Goal: Task Accomplishment & Management: Use online tool/utility

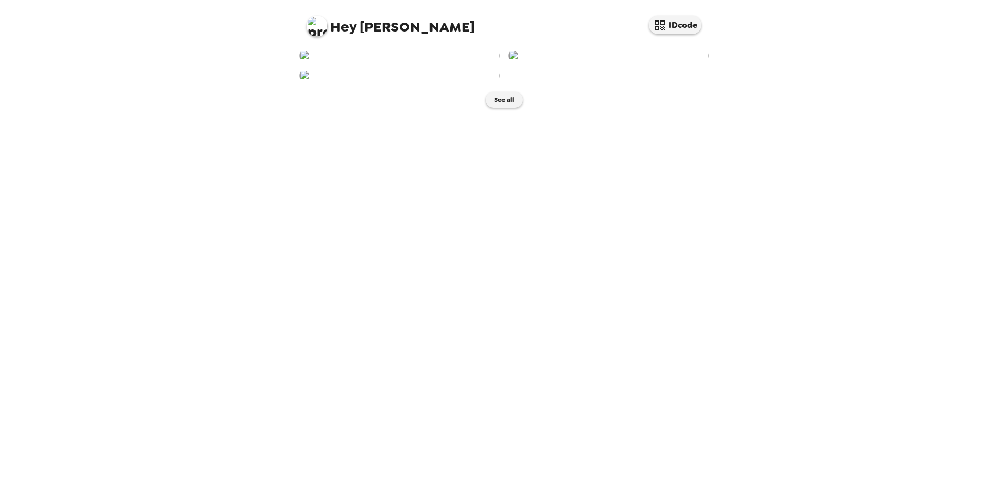
scroll to position [105, 0]
click at [406, 81] on img at bounding box center [399, 76] width 200 height 12
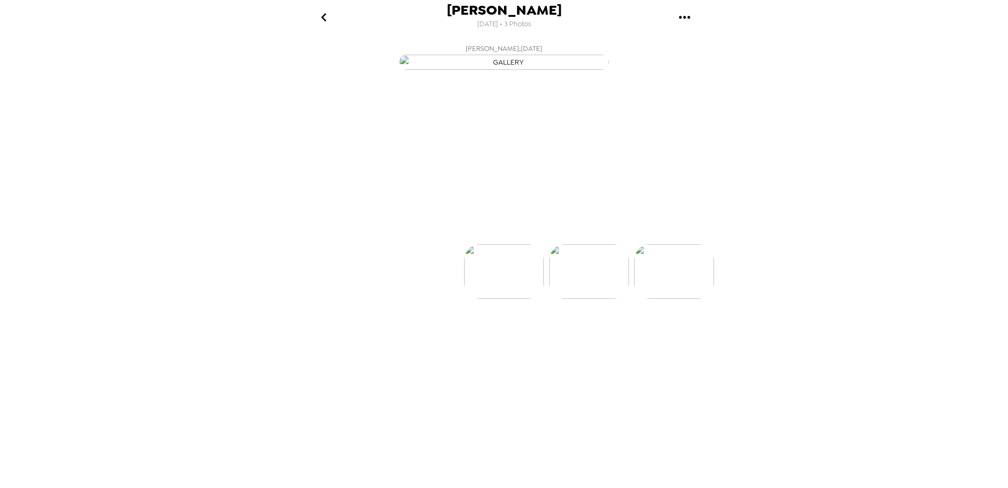
scroll to position [0, 168]
click at [483, 231] on p "Backdrops" at bounding box center [492, 225] width 48 height 13
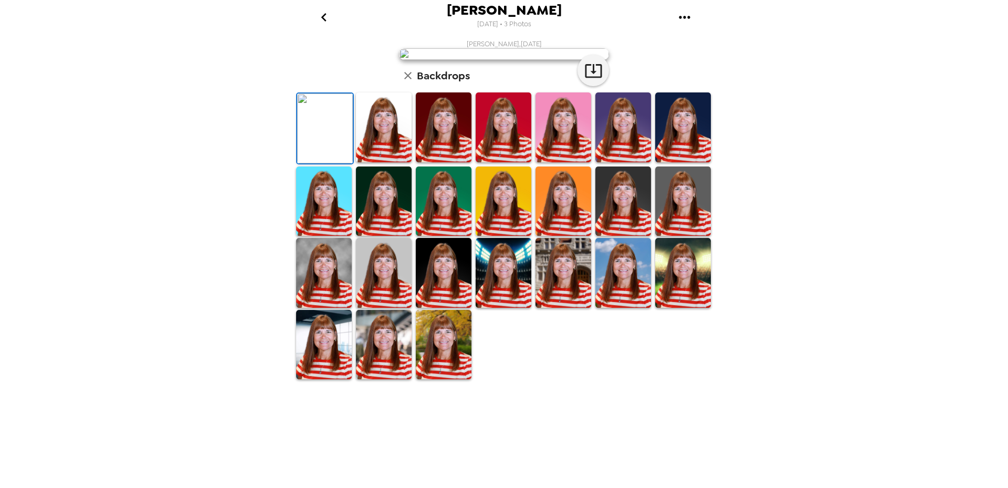
scroll to position [105, 0]
click at [561, 308] on img at bounding box center [563, 273] width 56 height 70
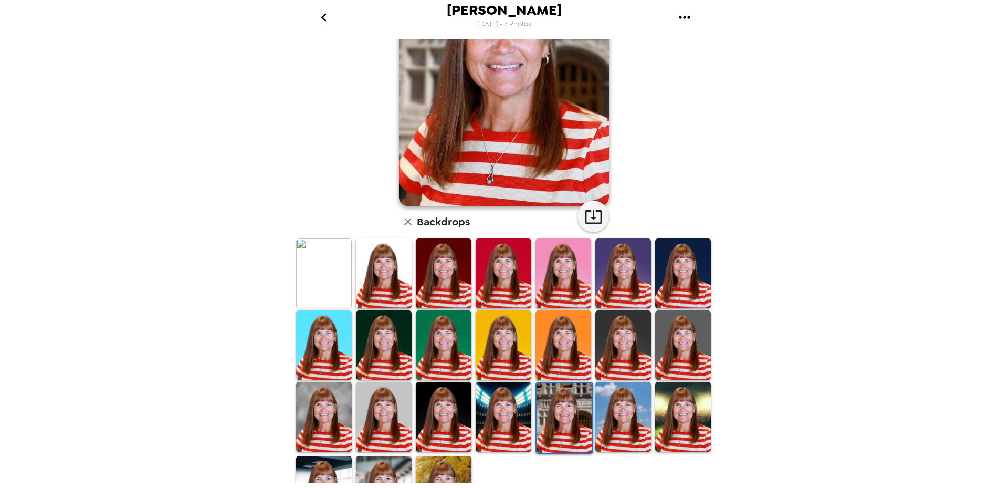
scroll to position [0, 0]
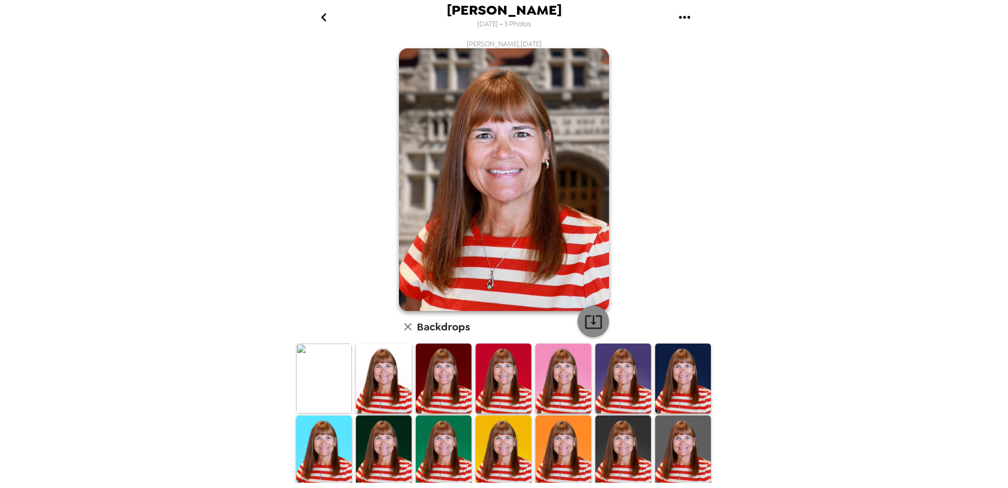
click at [591, 323] on icon "button" at bounding box center [593, 322] width 17 height 14
click at [397, 432] on img at bounding box center [384, 450] width 56 height 70
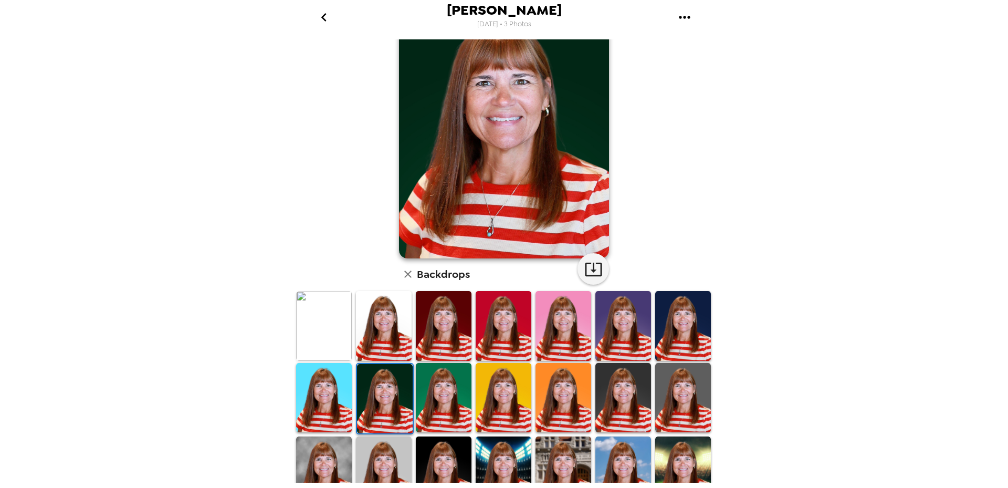
scroll to position [105, 0]
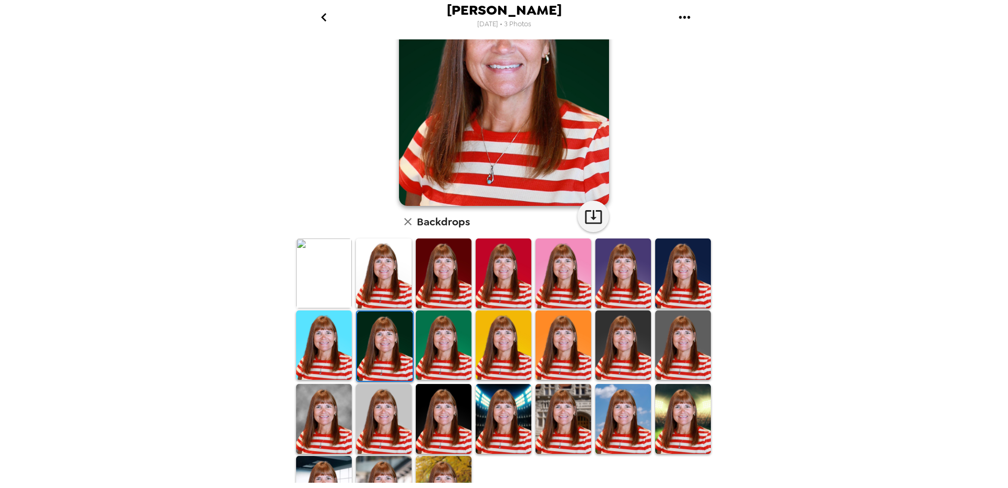
click at [613, 406] on img at bounding box center [623, 419] width 56 height 70
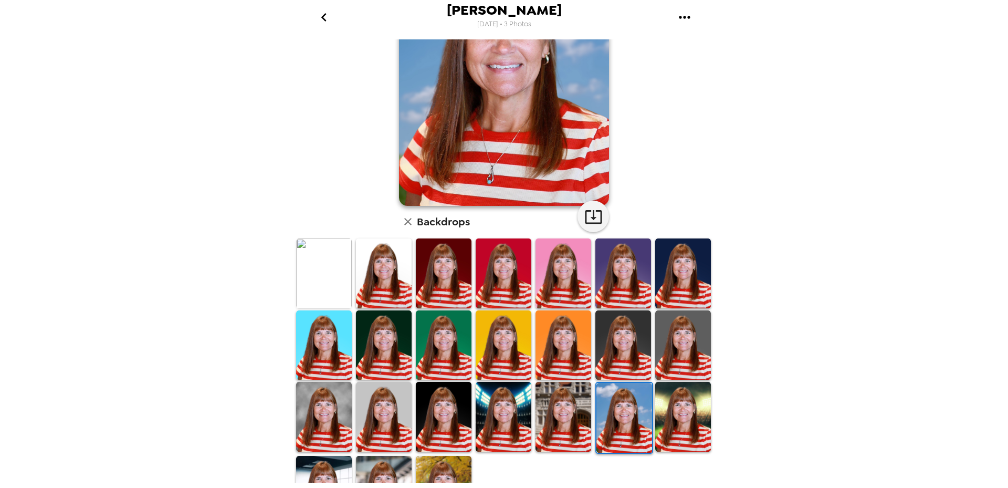
scroll to position [143, 0]
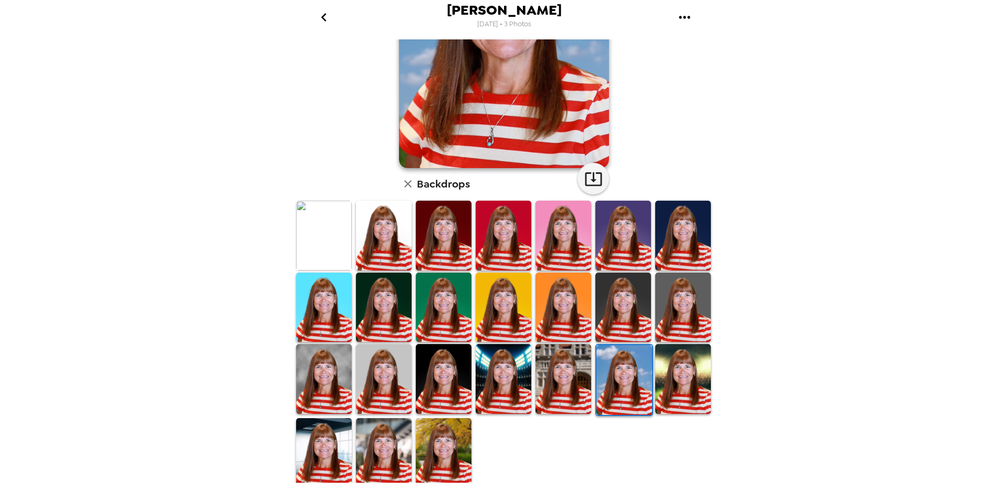
click at [451, 436] on img at bounding box center [444, 453] width 56 height 70
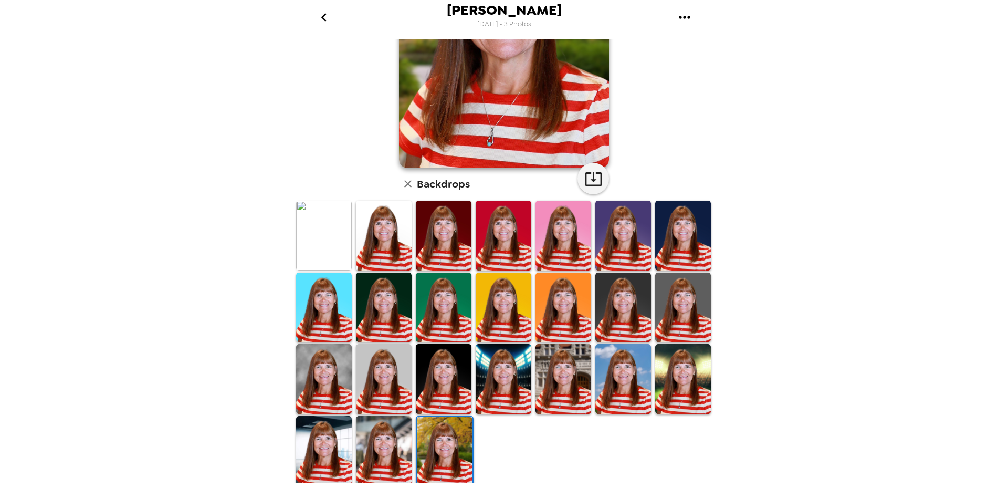
scroll to position [0, 0]
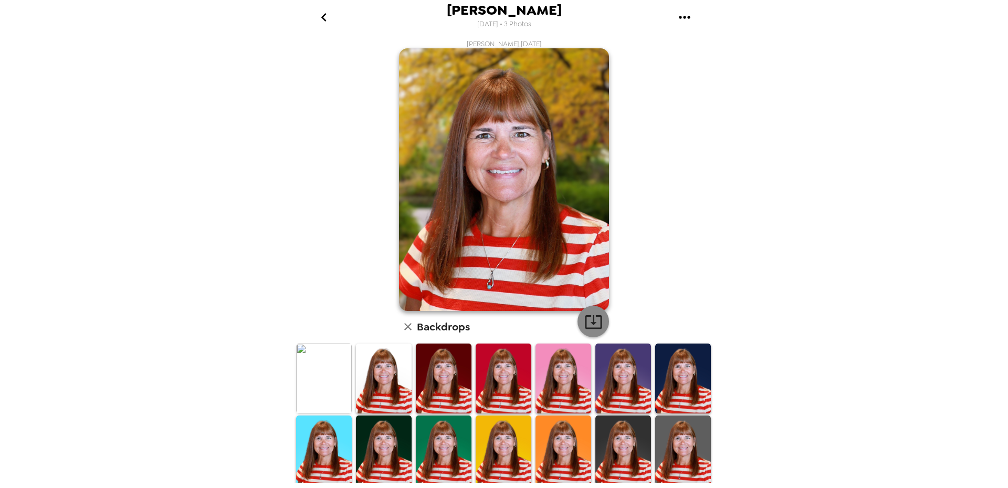
click at [593, 318] on icon "button" at bounding box center [593, 321] width 18 height 18
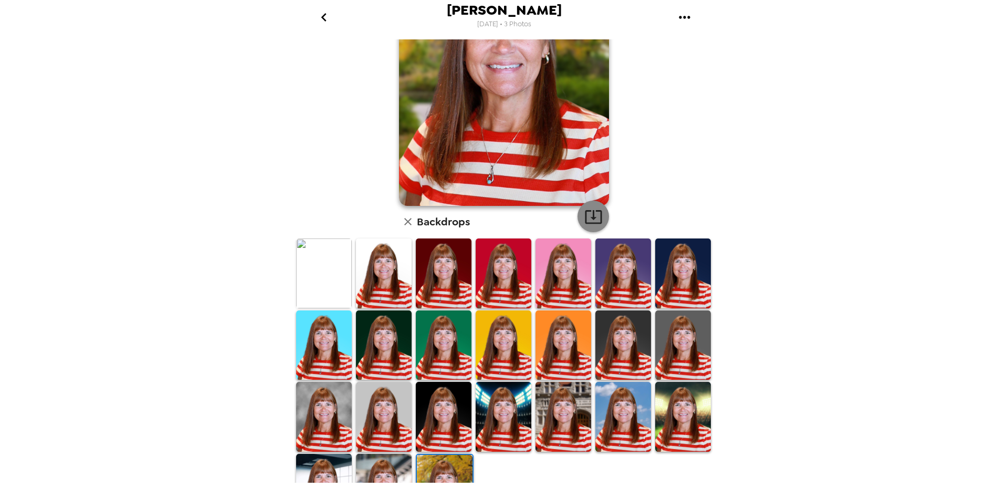
scroll to position [143, 0]
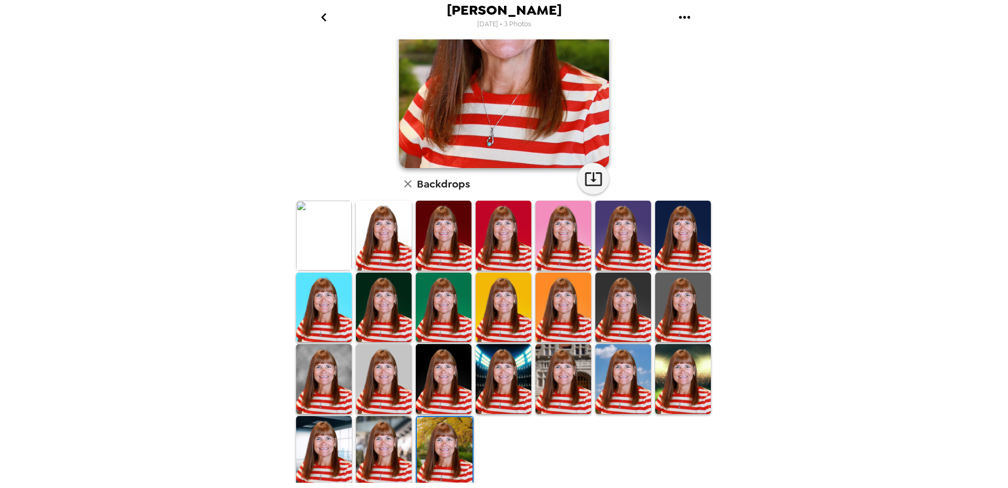
click at [325, 455] on img at bounding box center [324, 451] width 56 height 70
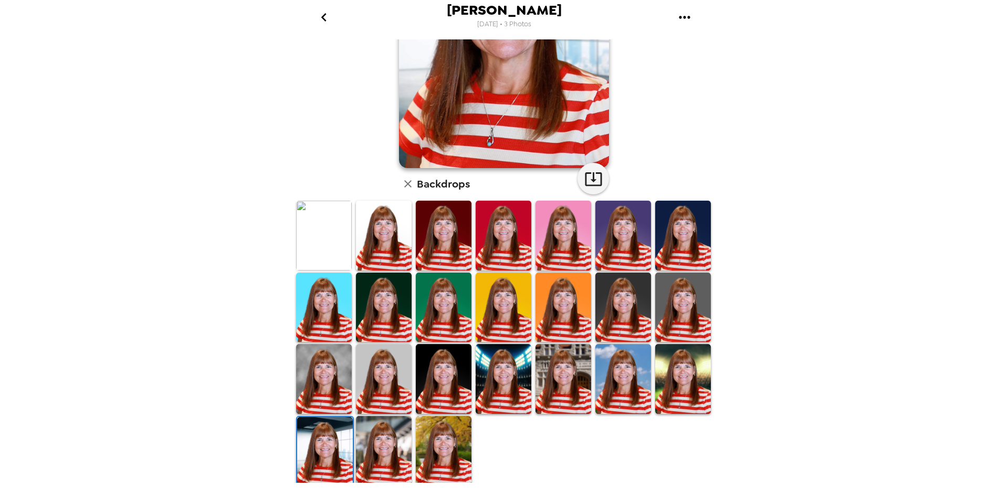
scroll to position [0, 0]
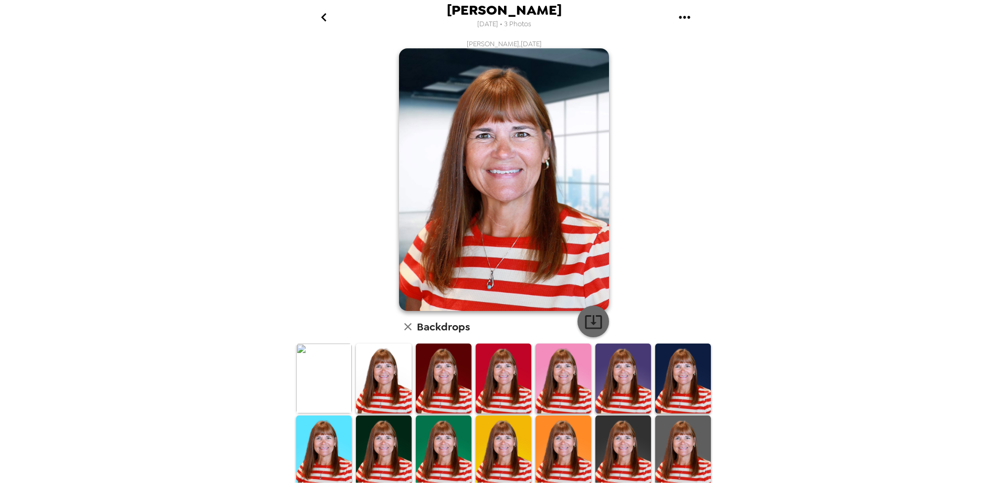
click at [591, 324] on icon "button" at bounding box center [593, 321] width 18 height 18
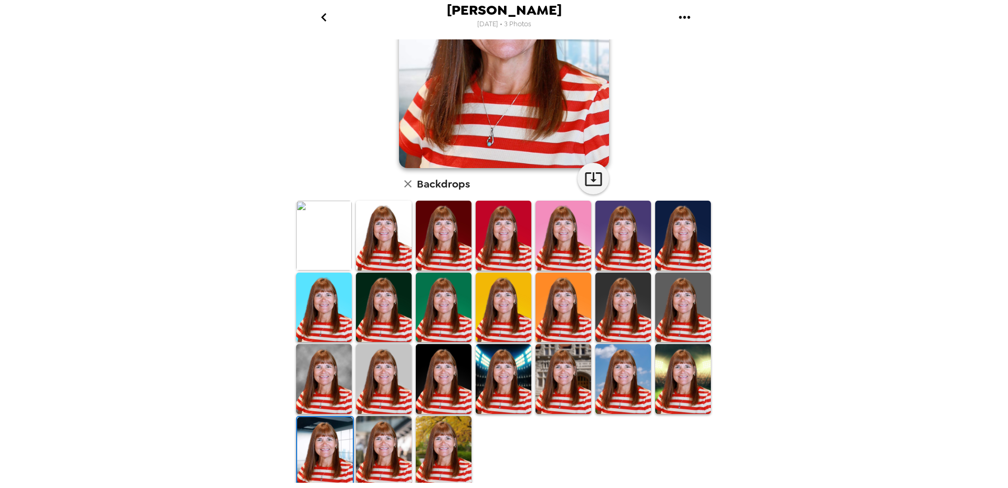
click at [336, 376] on img at bounding box center [324, 379] width 56 height 70
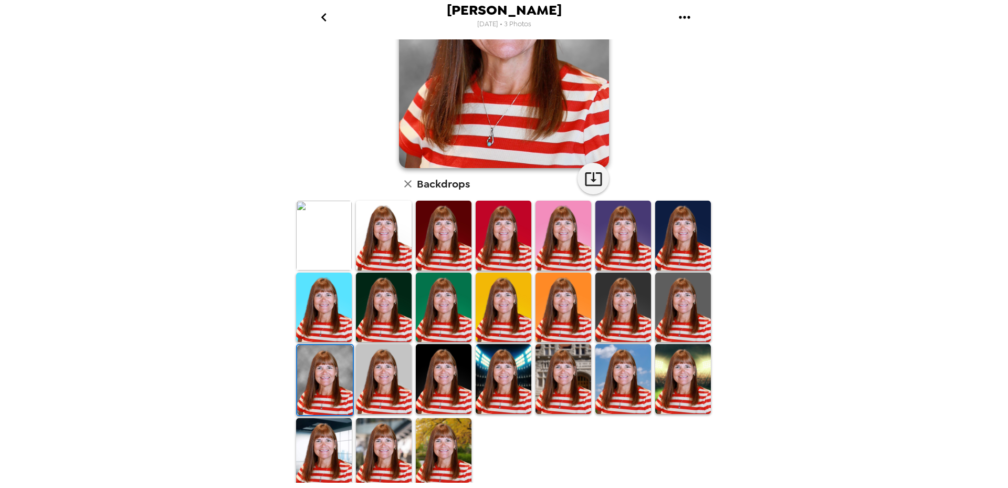
scroll to position [0, 0]
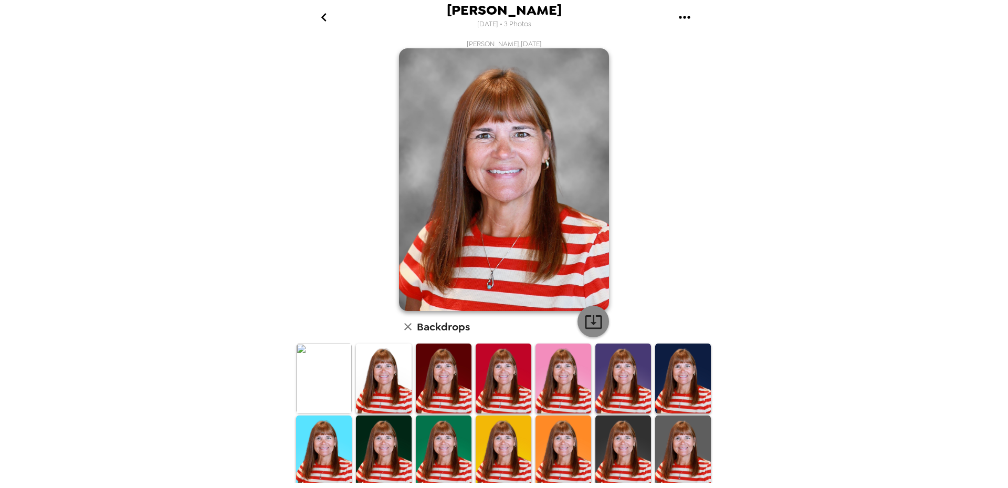
click at [587, 316] on icon "button" at bounding box center [593, 321] width 18 height 18
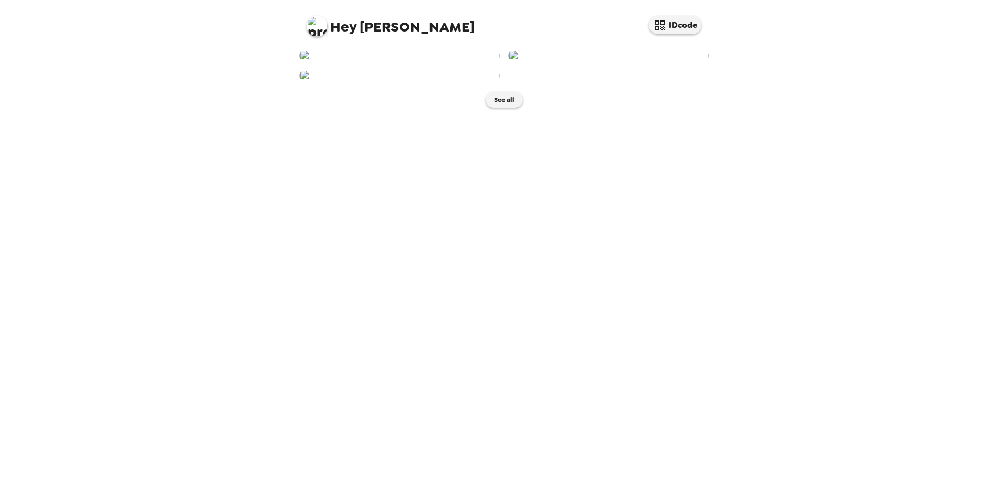
scroll to position [52, 0]
click at [446, 61] on img at bounding box center [399, 56] width 200 height 12
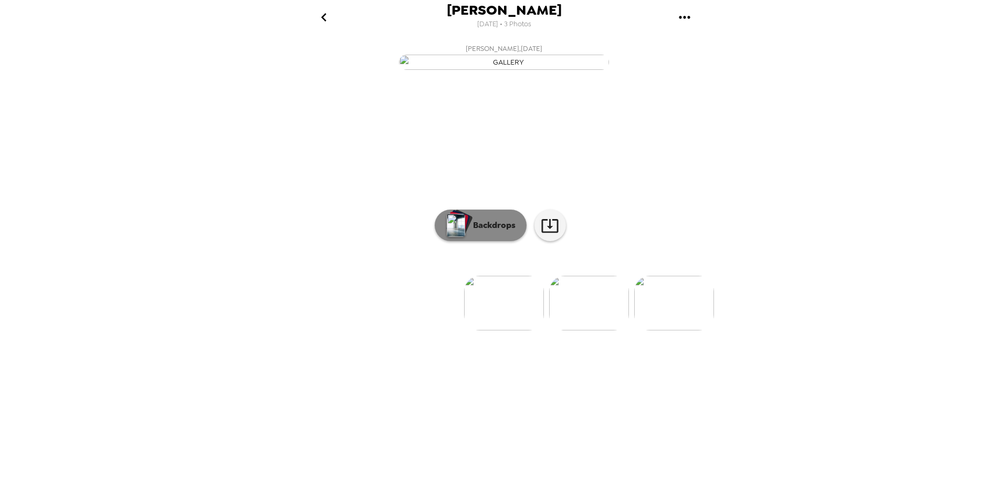
click at [469, 231] on p "Backdrops" at bounding box center [492, 225] width 48 height 13
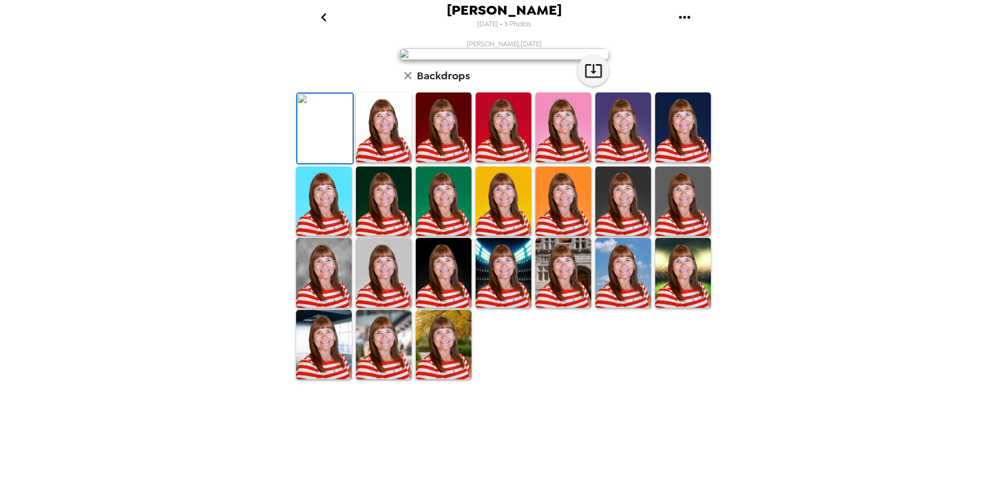
scroll to position [143, 0]
click at [446, 308] on img at bounding box center [444, 273] width 56 height 70
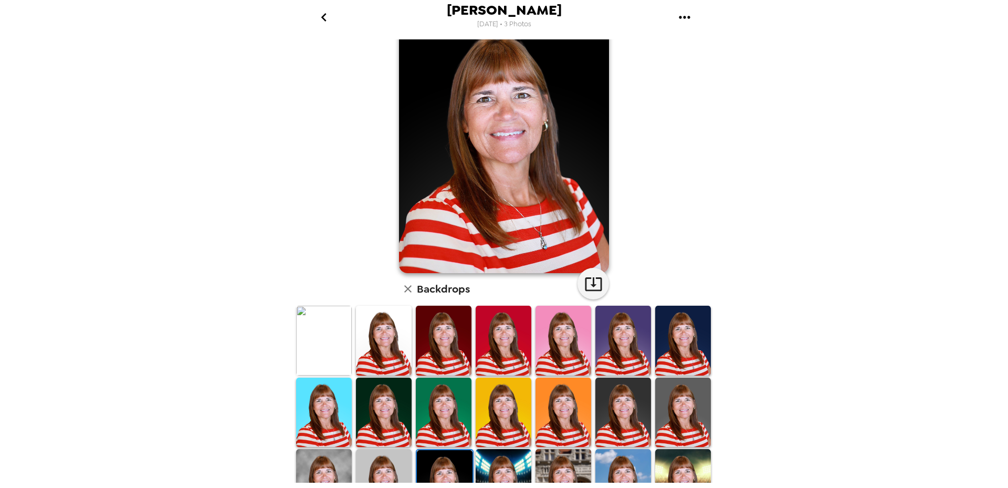
scroll to position [143, 0]
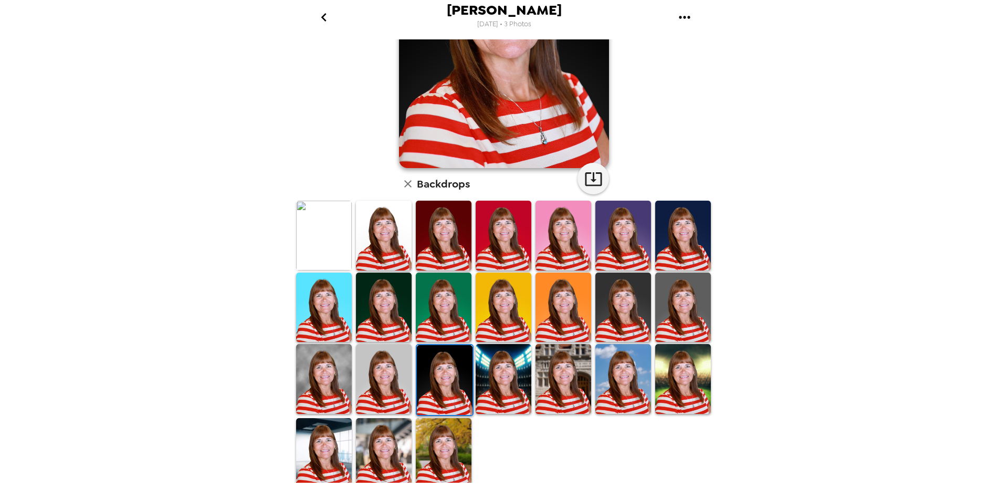
click at [447, 425] on img at bounding box center [444, 453] width 56 height 70
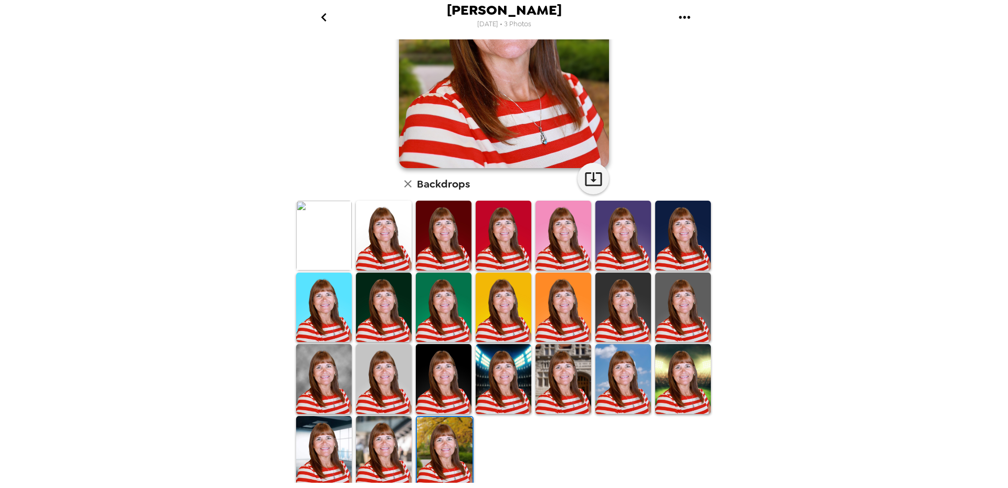
scroll to position [0, 0]
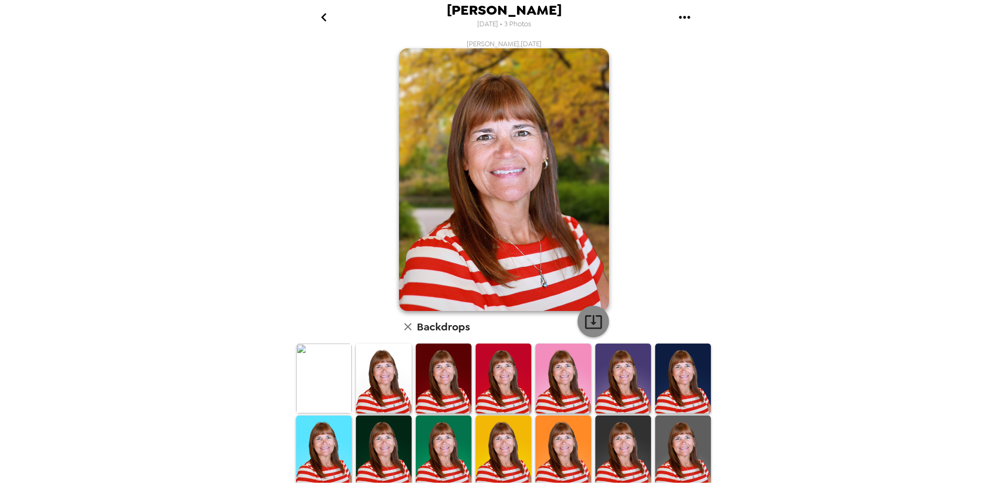
click at [589, 321] on icon "button" at bounding box center [593, 322] width 17 height 14
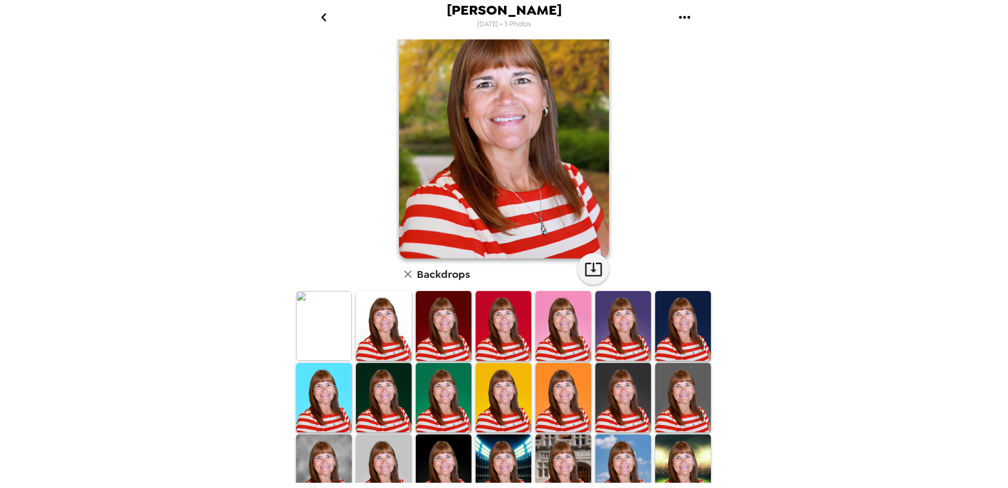
scroll to position [105, 0]
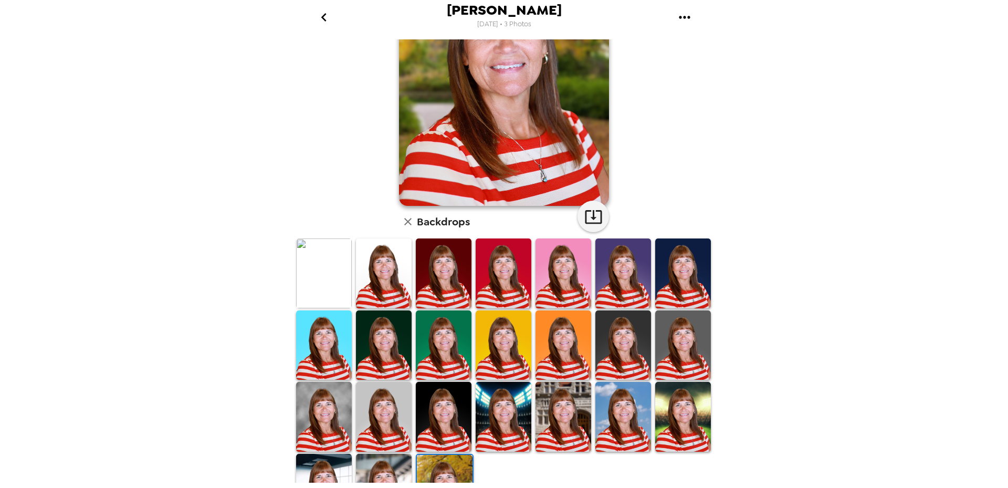
click at [674, 414] on img at bounding box center [683, 417] width 56 height 70
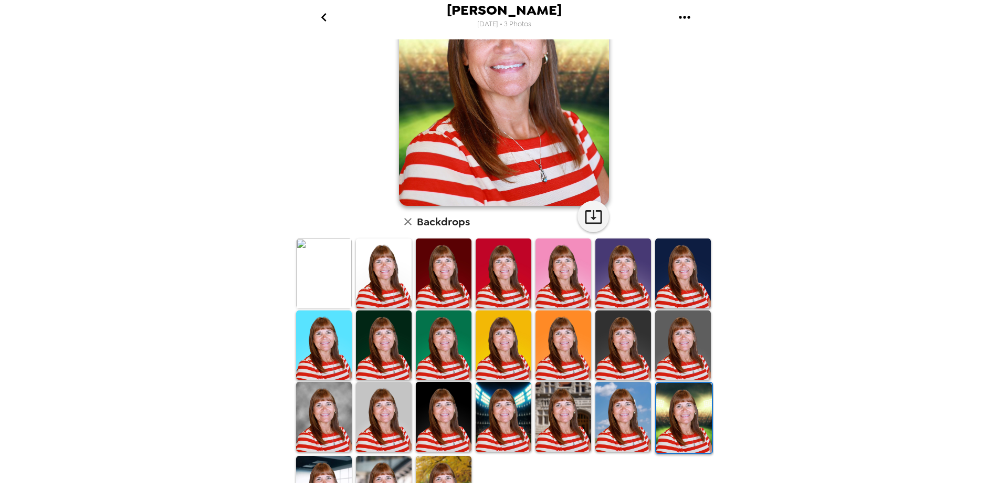
scroll to position [143, 0]
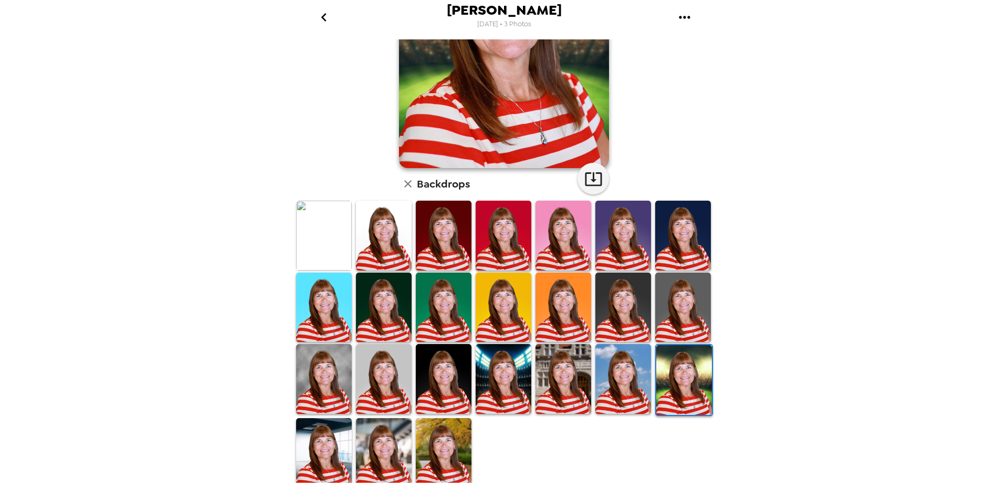
click at [326, 444] on img at bounding box center [324, 453] width 56 height 70
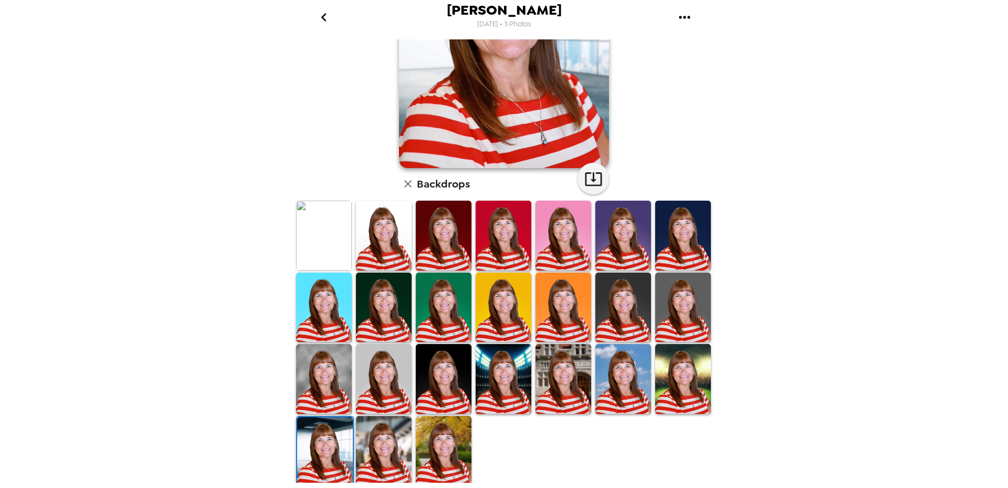
scroll to position [0, 0]
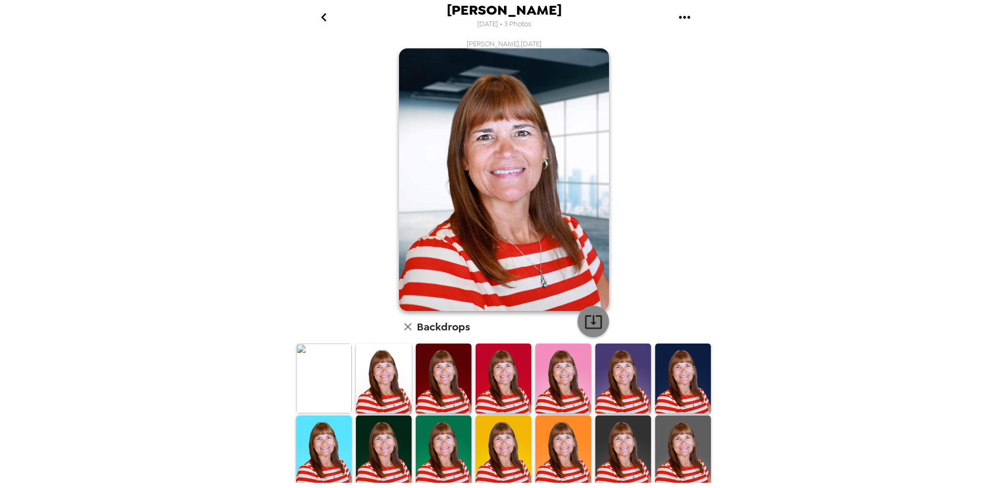
click at [590, 321] on icon "button" at bounding box center [593, 321] width 18 height 18
click at [325, 18] on icon "go back" at bounding box center [323, 17] width 17 height 17
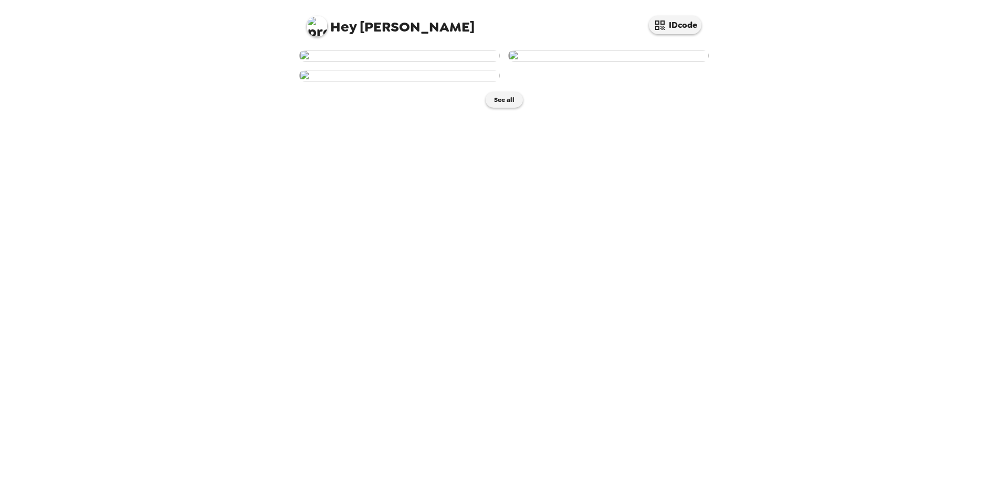
scroll to position [52, 0]
click at [400, 81] on img at bounding box center [399, 76] width 200 height 12
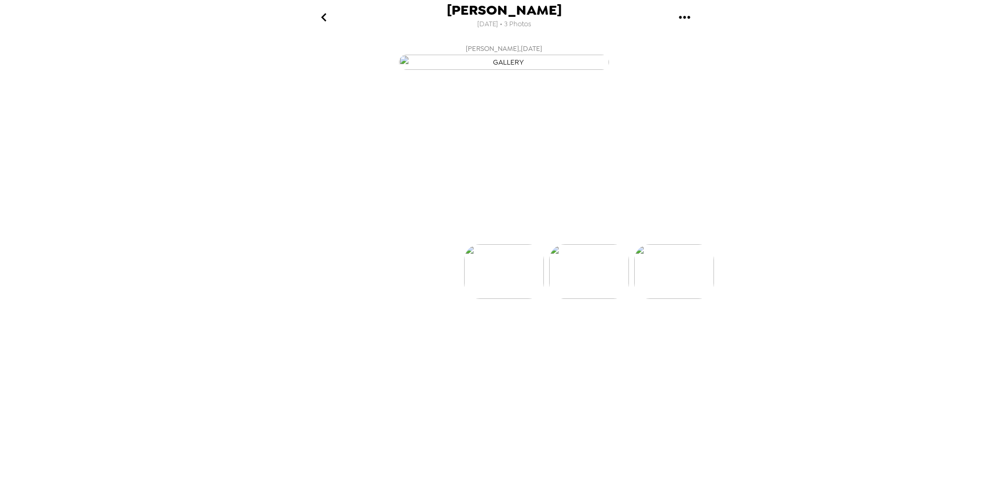
scroll to position [0, 168]
click at [480, 241] on button "Backdrops" at bounding box center [481, 224] width 92 height 31
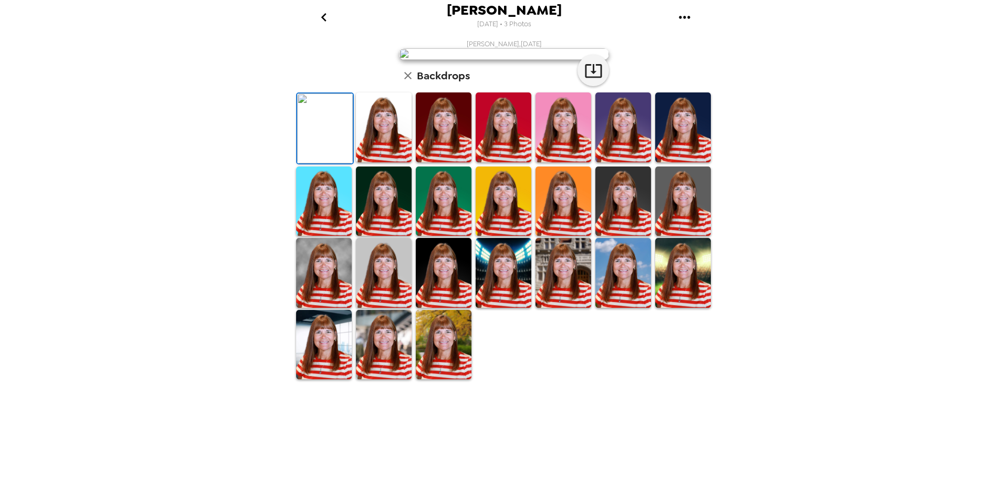
scroll to position [143, 0]
click at [444, 379] on img at bounding box center [444, 345] width 56 height 70
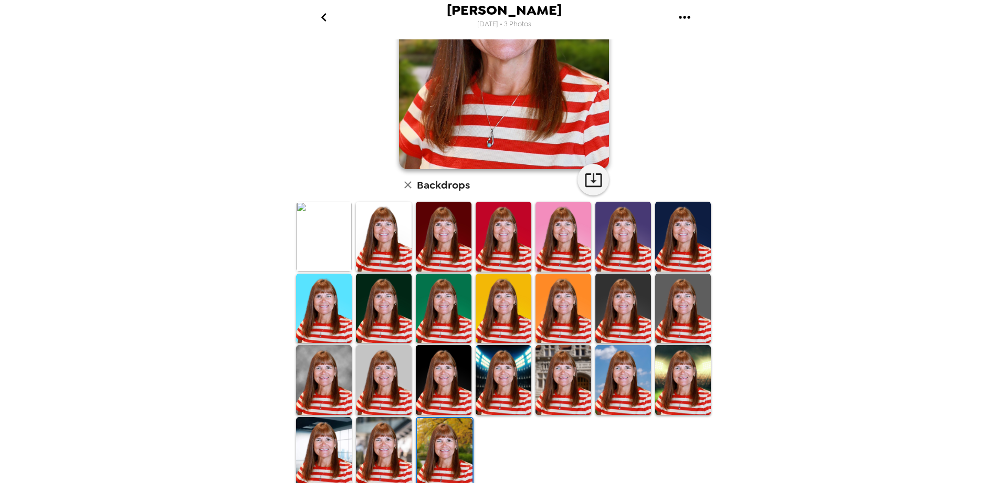
scroll to position [143, 0]
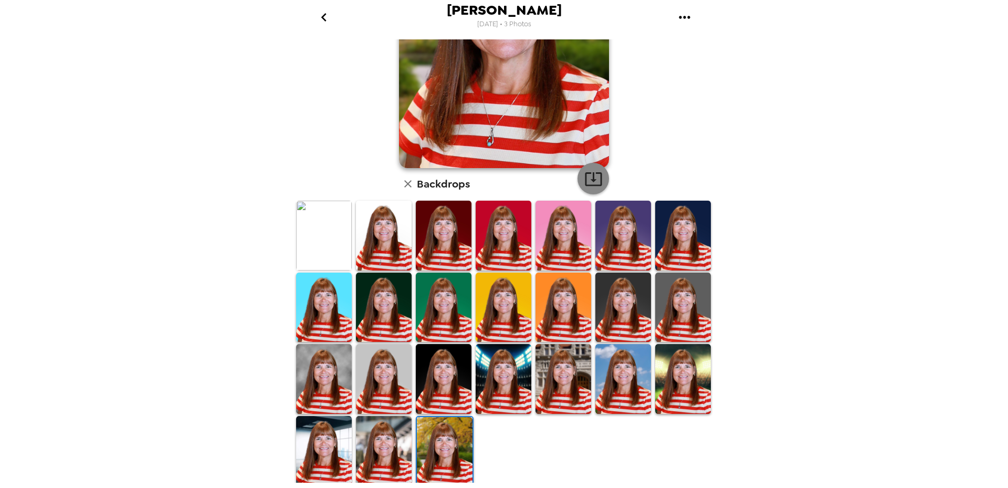
click at [591, 175] on icon "button" at bounding box center [593, 179] width 18 height 18
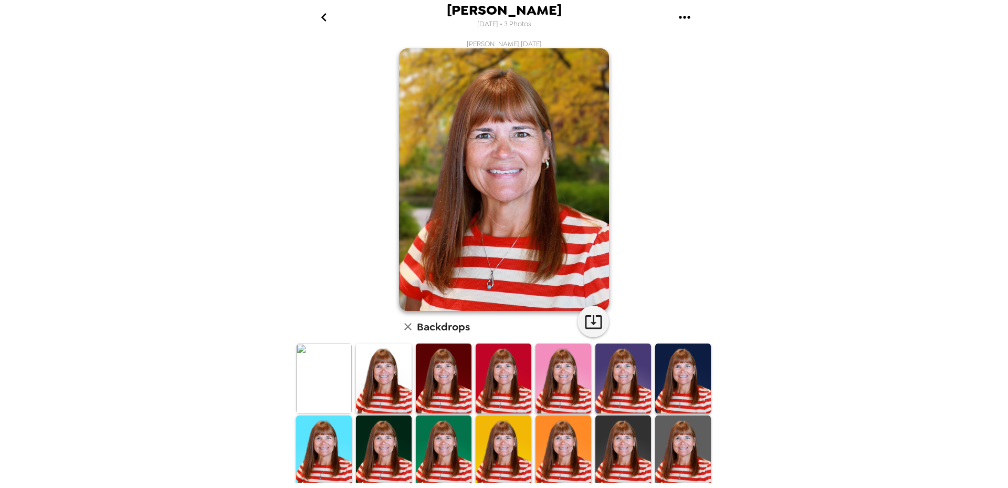
scroll to position [143, 0]
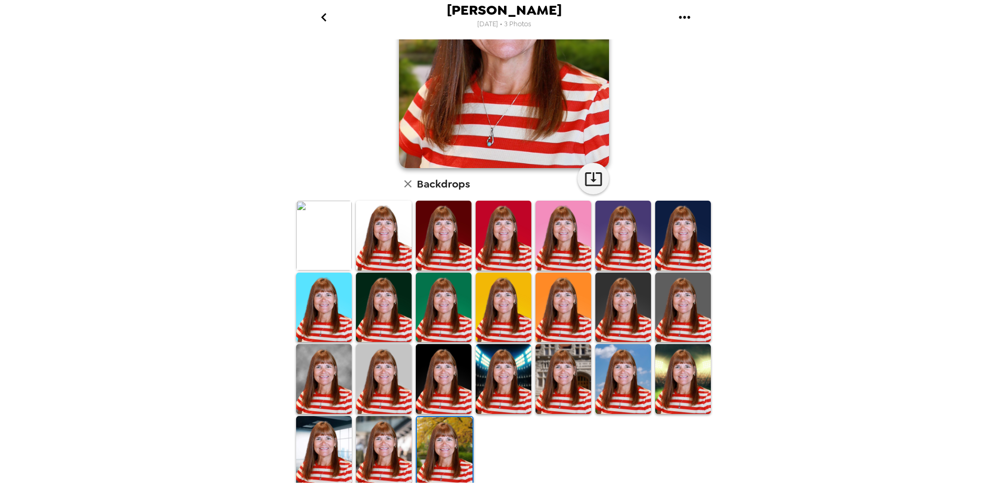
click at [621, 369] on img at bounding box center [623, 378] width 56 height 69
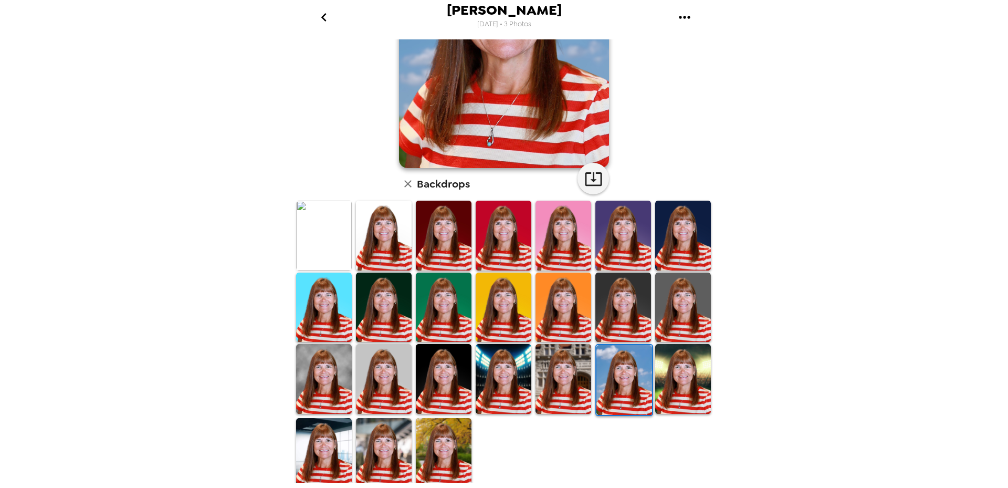
click at [378, 451] on img at bounding box center [384, 452] width 56 height 69
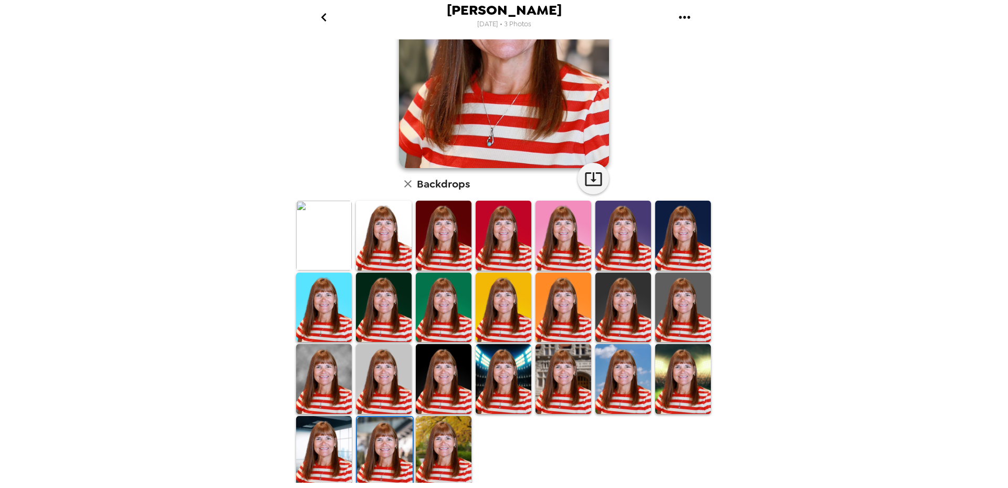
scroll to position [0, 0]
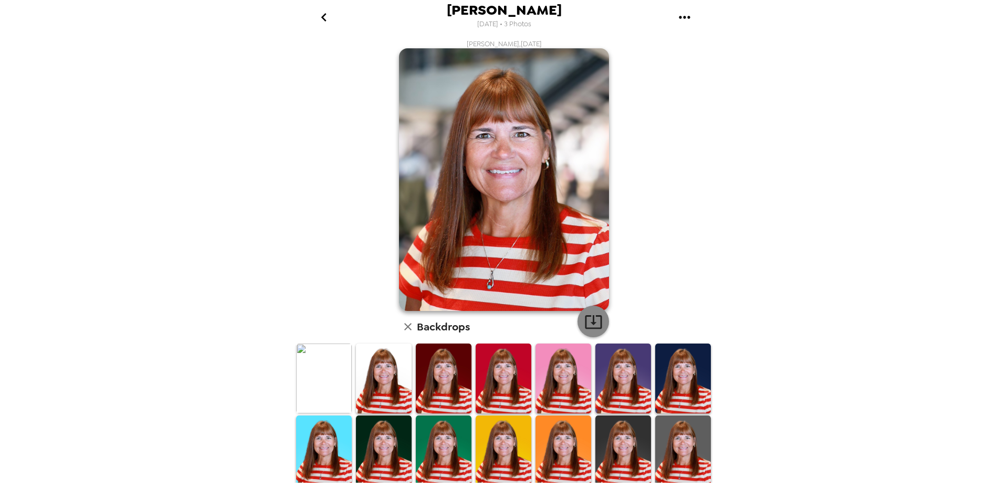
click at [590, 323] on icon "button" at bounding box center [593, 322] width 17 height 14
